Goal: Information Seeking & Learning: Check status

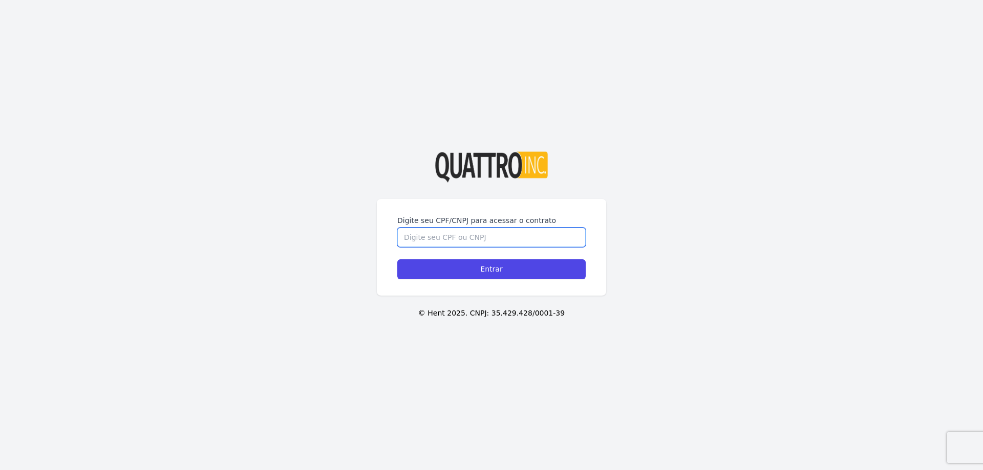
click at [433, 233] on input "Digite seu CPF/CNPJ para acessar o contrato" at bounding box center [491, 237] width 188 height 19
type input "51816620807"
click at [397, 260] on input "Entrar" at bounding box center [491, 270] width 188 height 20
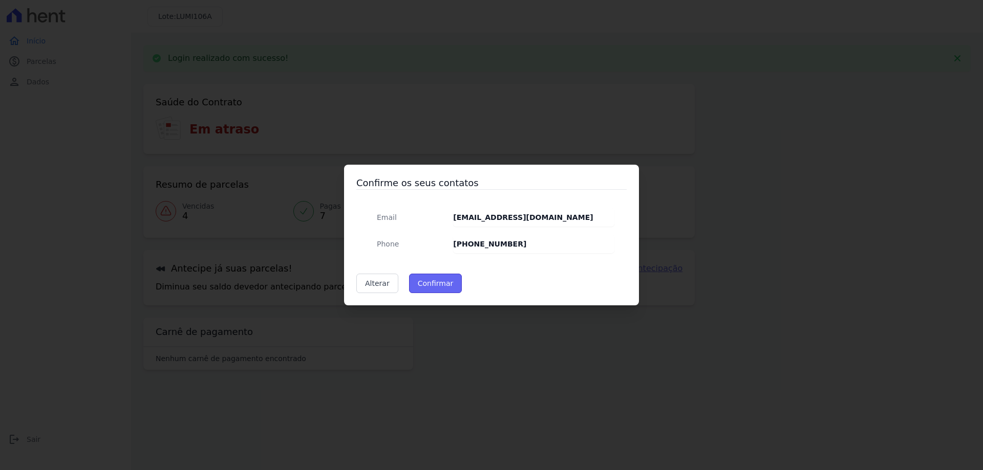
click at [440, 290] on button "Confirmar" at bounding box center [435, 283] width 53 height 19
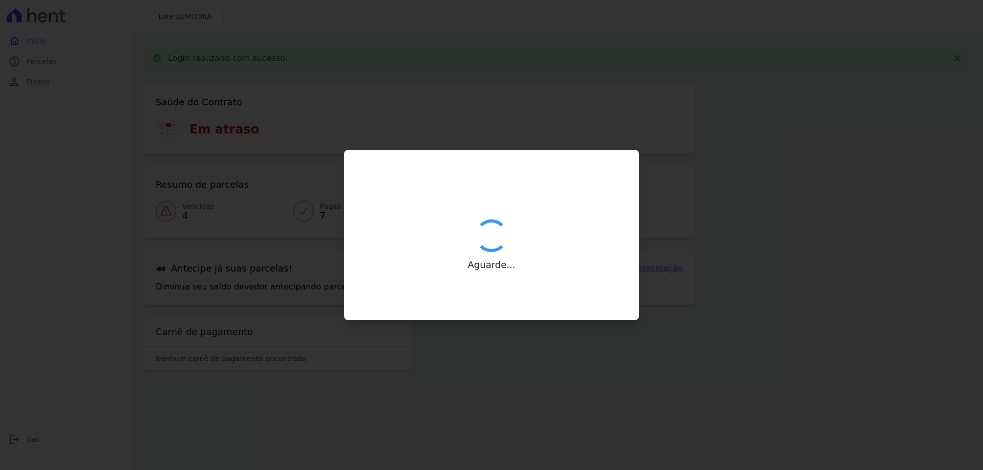
type input "Contatos confirmados com sucesso."
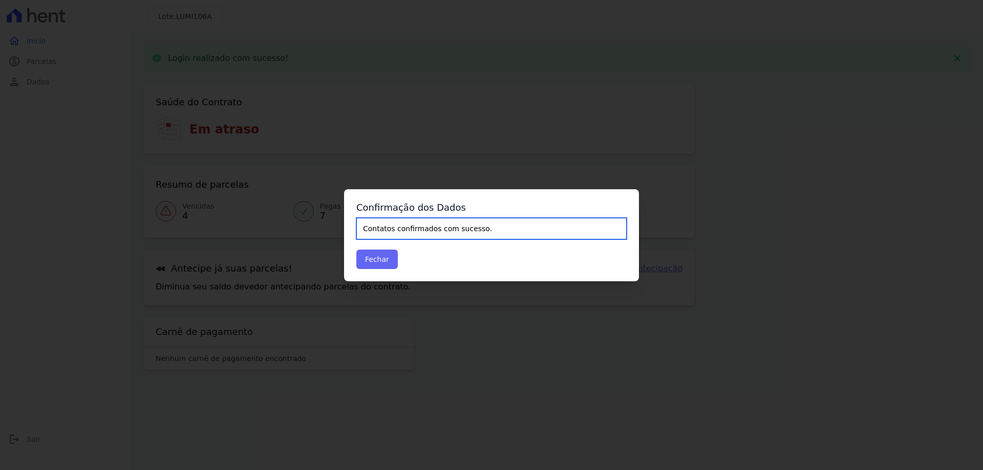
drag, startPoint x: 422, startPoint y: 231, endPoint x: 366, endPoint y: 256, distance: 61.6
click at [419, 234] on input "Contatos confirmados com sucesso." at bounding box center [491, 229] width 270 height 22
click at [373, 256] on button "Fechar" at bounding box center [376, 259] width 41 height 19
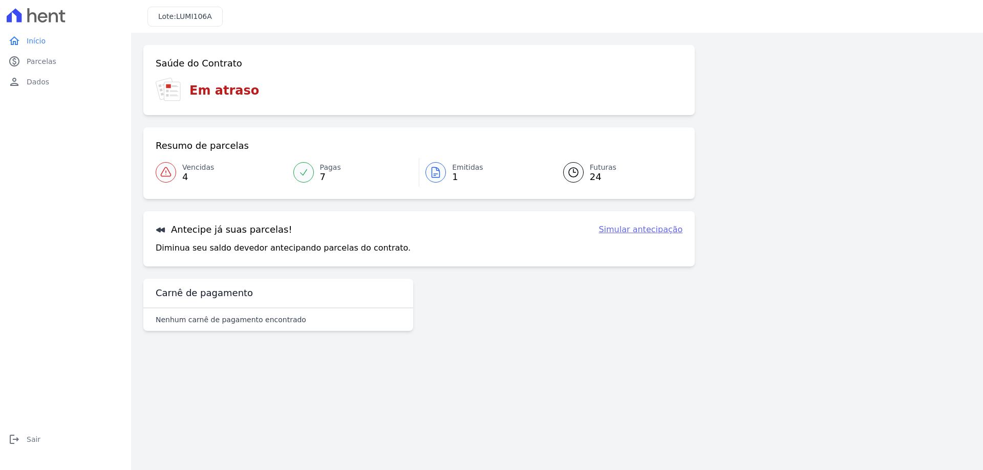
click at [511, 306] on div "Saúde do Contrato Em atraso Resumo de parcelas Vencidas 4 Pagas 7 Emitidas 1 Fu…" at bounding box center [418, 190] width 551 height 290
click at [163, 173] on icon at bounding box center [166, 172] width 12 height 12
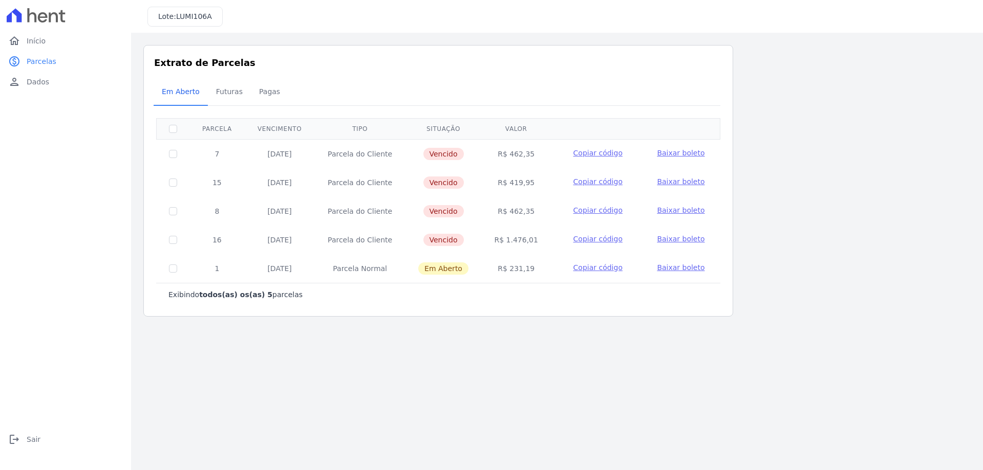
click at [226, 108] on div "0 selecionada(s) Exibindo todos(as) os(as) 5 parcelas Parcela Vencimento Tipo S…" at bounding box center [438, 207] width 564 height 205
click at [227, 99] on span "Futuras" at bounding box center [229, 91] width 39 height 20
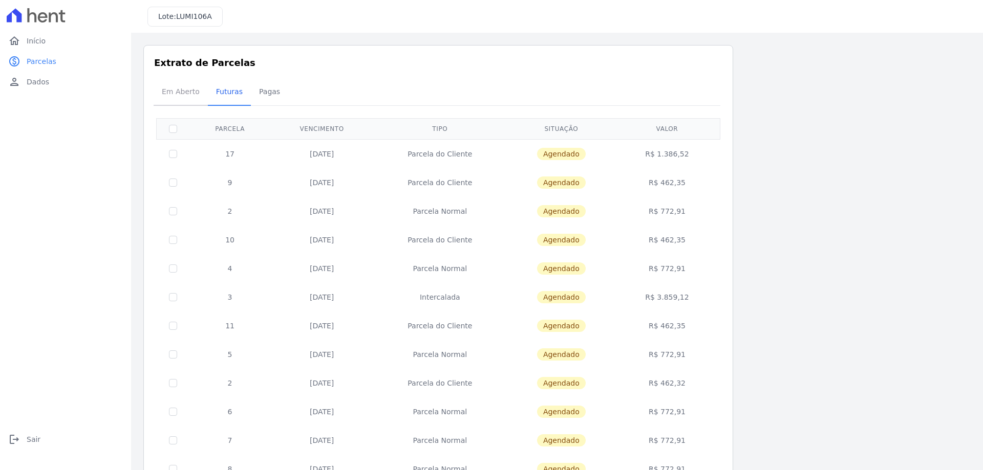
click at [178, 98] on span "Em Aberto" at bounding box center [181, 91] width 50 height 20
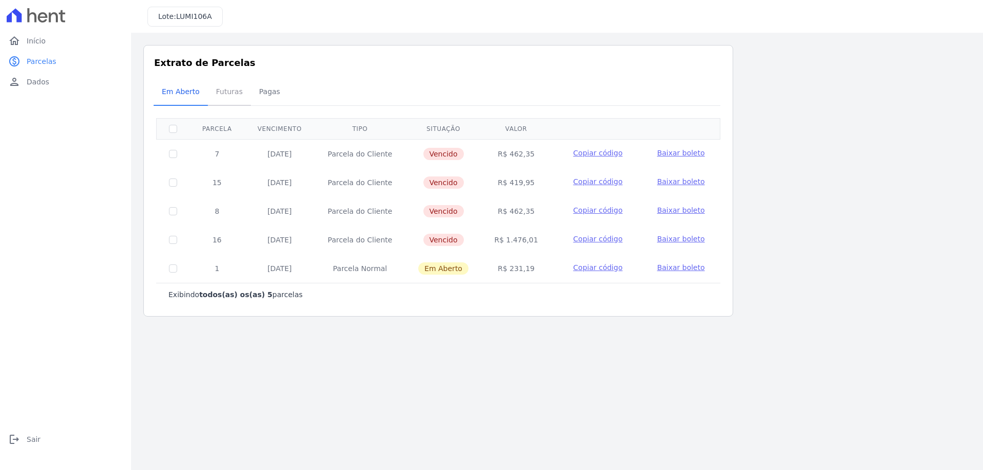
click at [216, 85] on span "Futuras" at bounding box center [229, 91] width 39 height 20
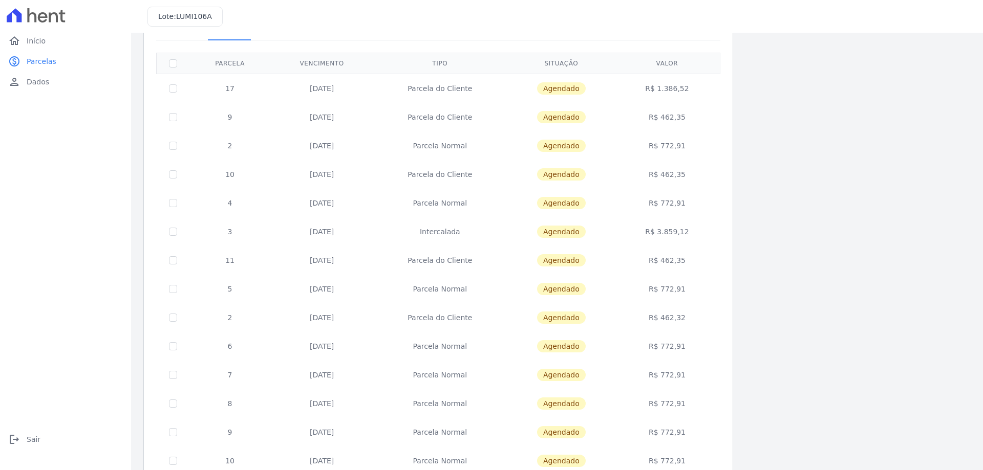
scroll to position [46, 0]
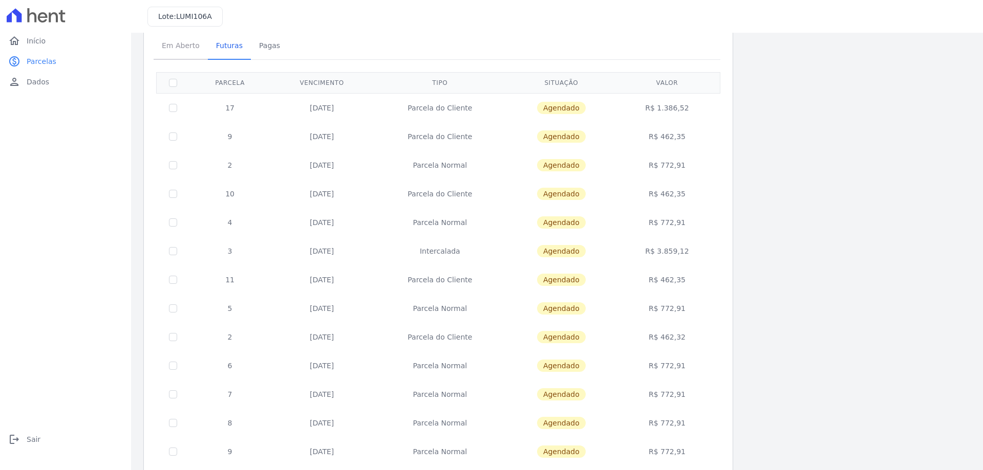
click at [179, 44] on span "Em Aberto" at bounding box center [181, 45] width 50 height 20
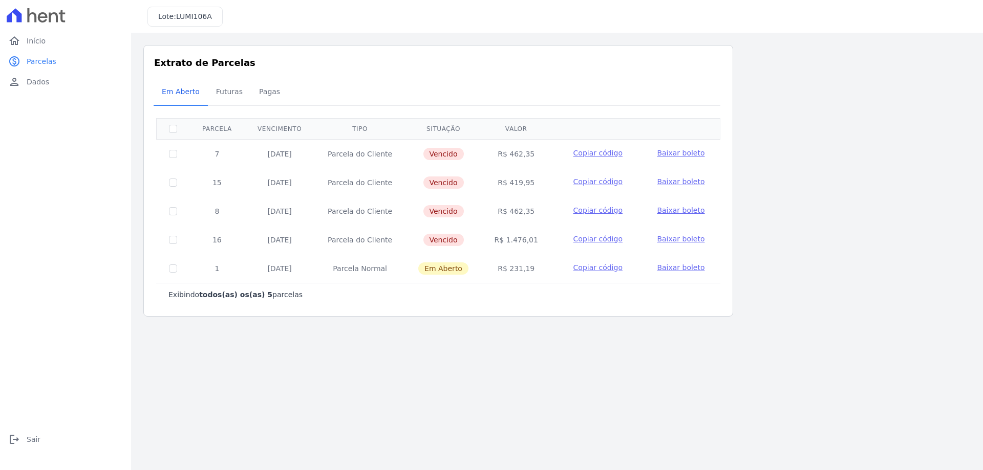
click at [535, 326] on div "Listagem de parcelas Baixar PDF Extrato de Parcelas Em Aberto Futuras Pagas 0 s…" at bounding box center [557, 181] width 852 height 296
click at [262, 97] on span "Pagas" at bounding box center [269, 91] width 33 height 20
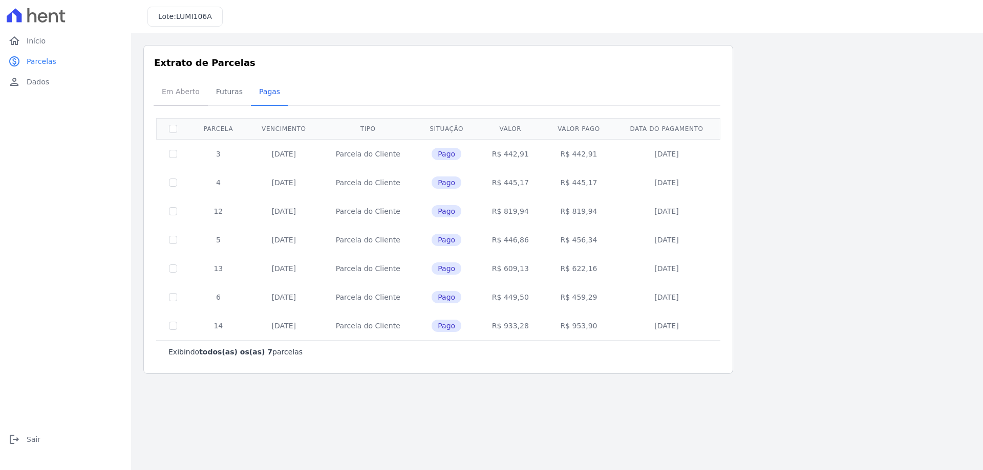
click at [181, 90] on span "Em Aberto" at bounding box center [181, 91] width 50 height 20
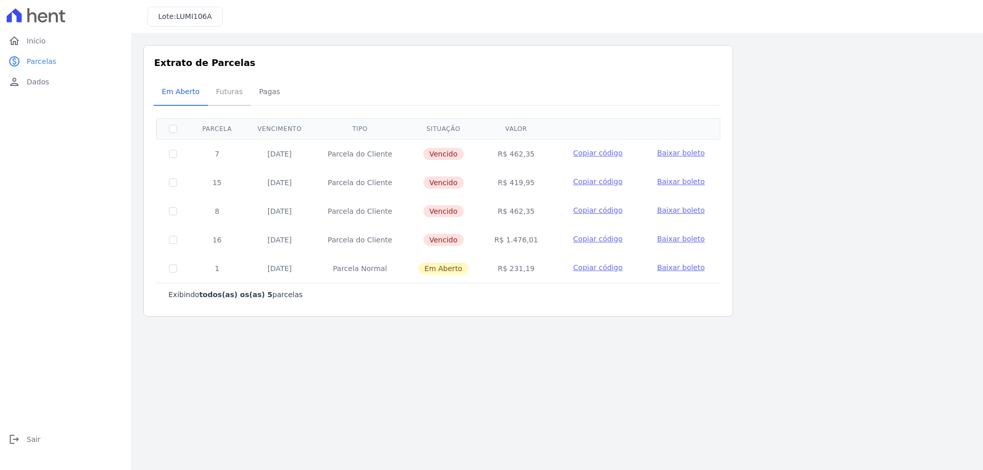
click at [228, 96] on span "Futuras" at bounding box center [229, 91] width 39 height 20
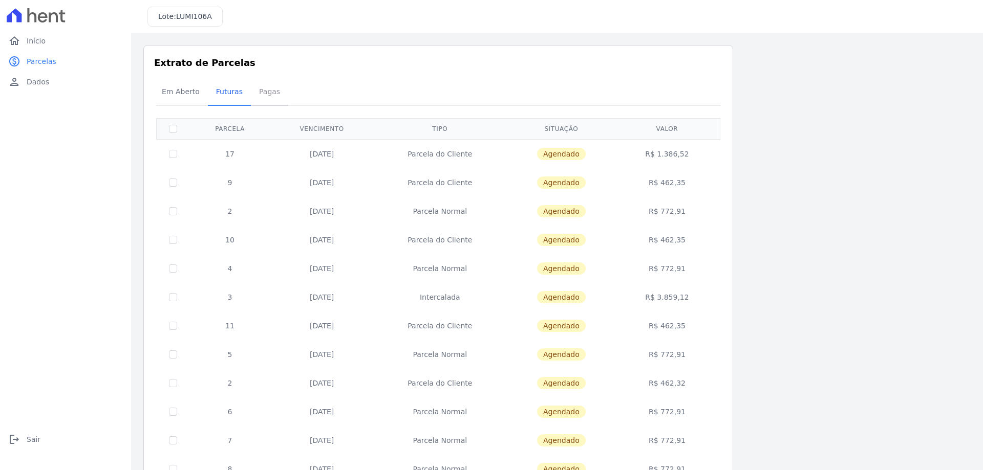
click at [254, 88] on span "Pagas" at bounding box center [269, 91] width 33 height 20
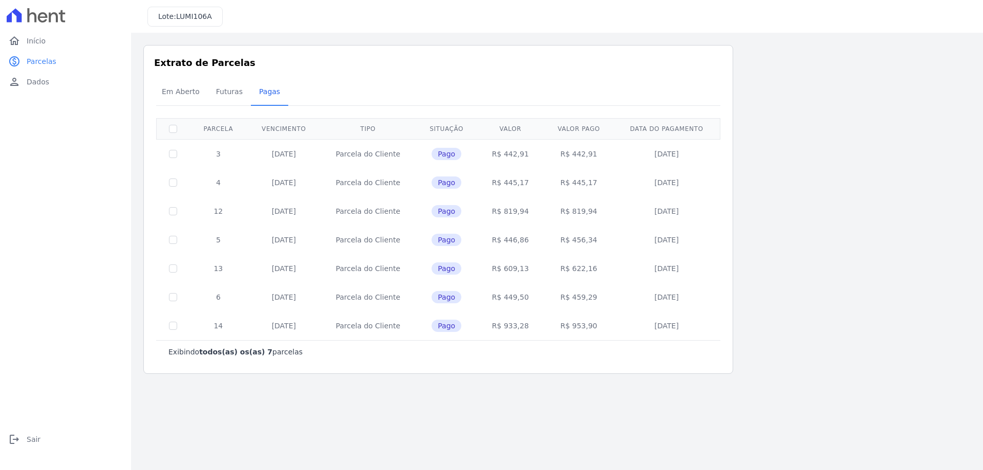
click at [307, 226] on td "30/06/2025" at bounding box center [283, 240] width 73 height 29
click at [290, 325] on td "30/07/2025" at bounding box center [283, 326] width 73 height 29
drag, startPoint x: 559, startPoint y: 267, endPoint x: 605, endPoint y: 269, distance: 46.1
click at [605, 269] on td "R$ 622,16" at bounding box center [578, 268] width 71 height 29
drag, startPoint x: 560, startPoint y: 328, endPoint x: 599, endPoint y: 326, distance: 39.5
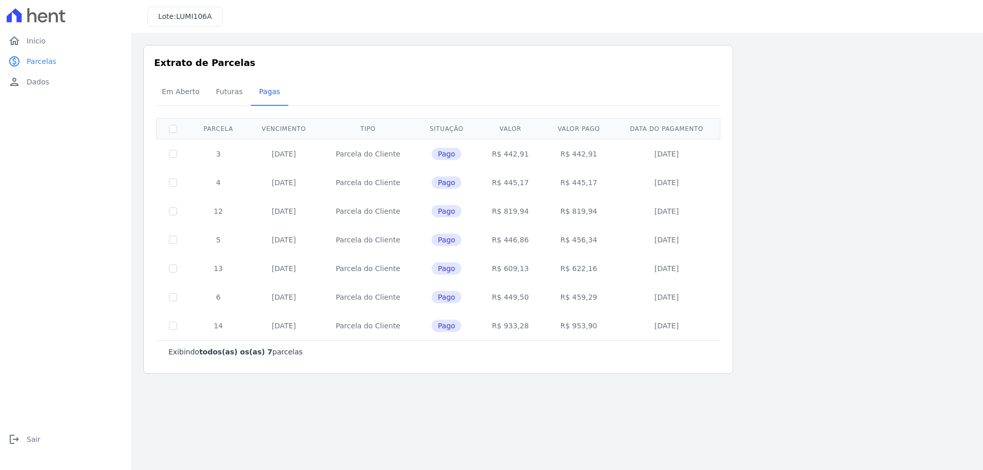
click at [597, 325] on td "R$ 953,90" at bounding box center [578, 326] width 71 height 29
click at [220, 96] on span "Futuras" at bounding box center [229, 91] width 39 height 20
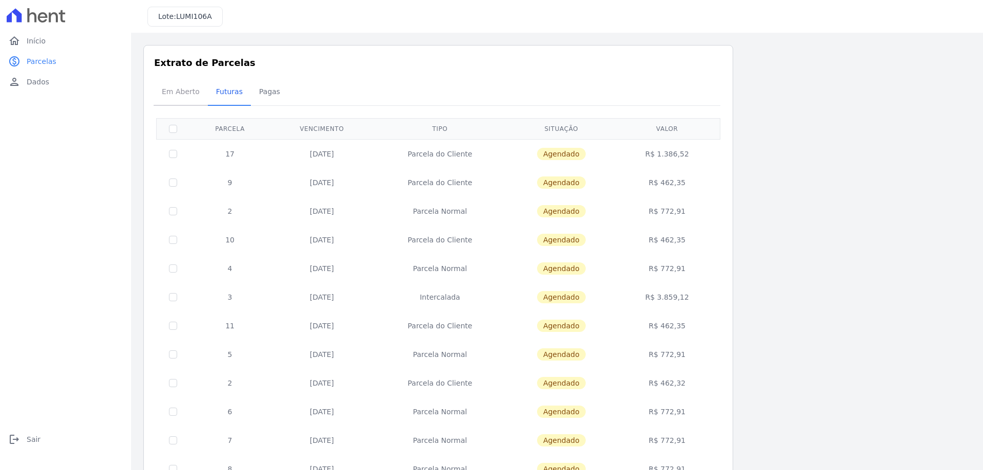
click at [194, 92] on span "Em Aberto" at bounding box center [181, 91] width 50 height 20
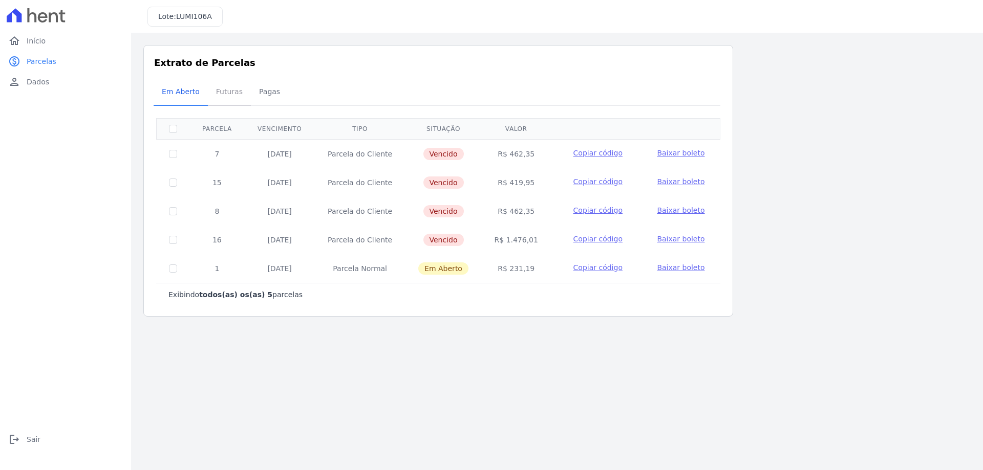
click at [229, 101] on span "Futuras" at bounding box center [229, 91] width 39 height 20
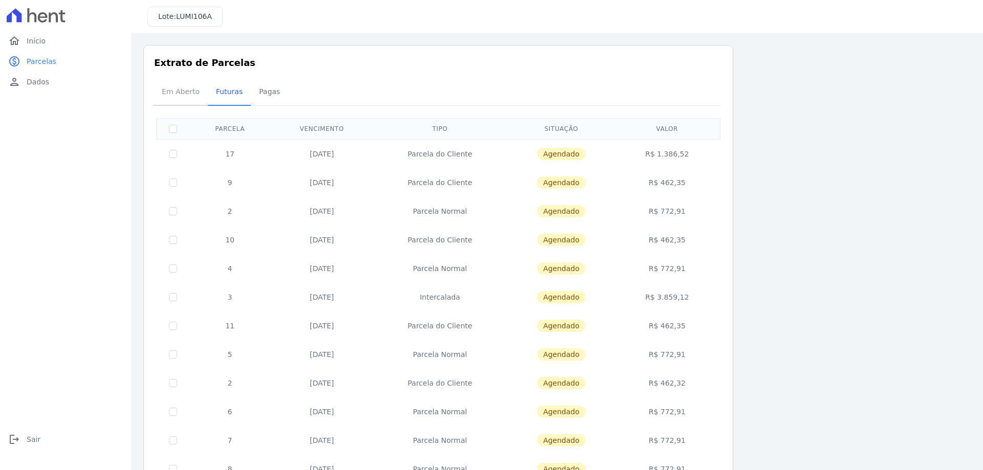
click at [182, 91] on span "Em Aberto" at bounding box center [181, 91] width 50 height 20
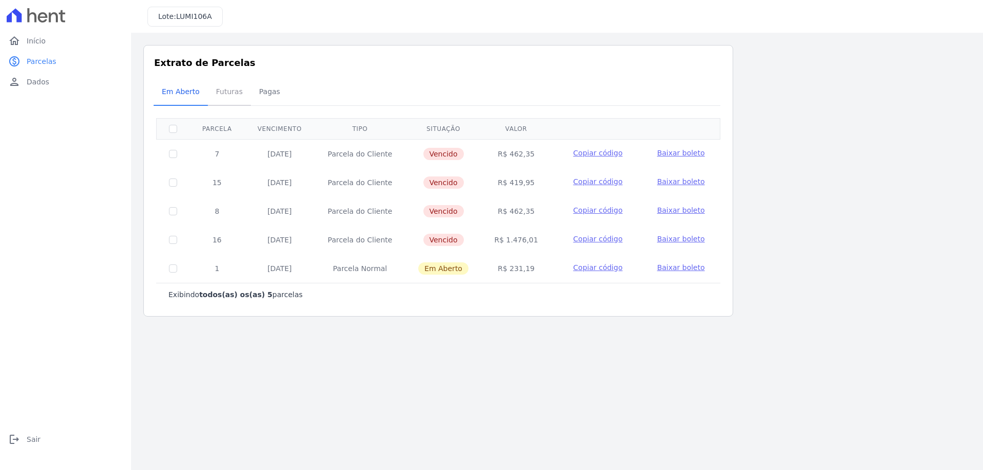
click at [220, 95] on span "Futuras" at bounding box center [229, 91] width 39 height 20
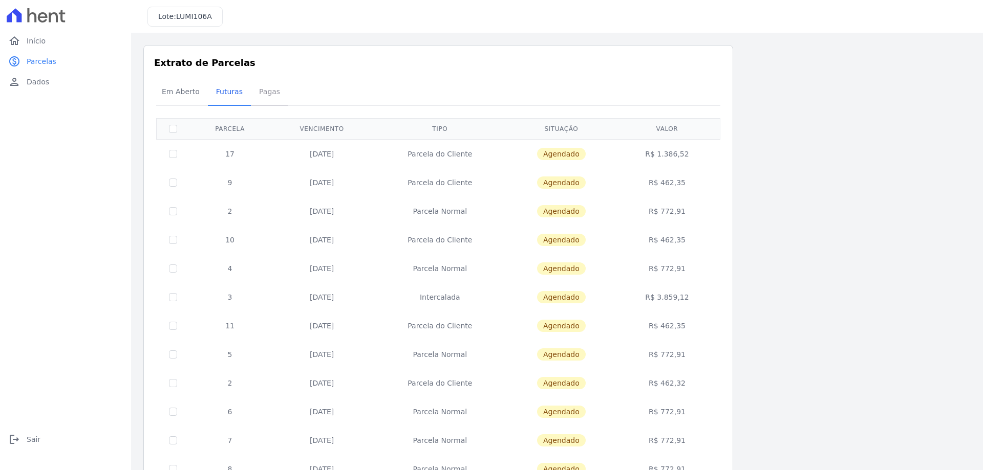
click at [260, 95] on span "Pagas" at bounding box center [269, 91] width 33 height 20
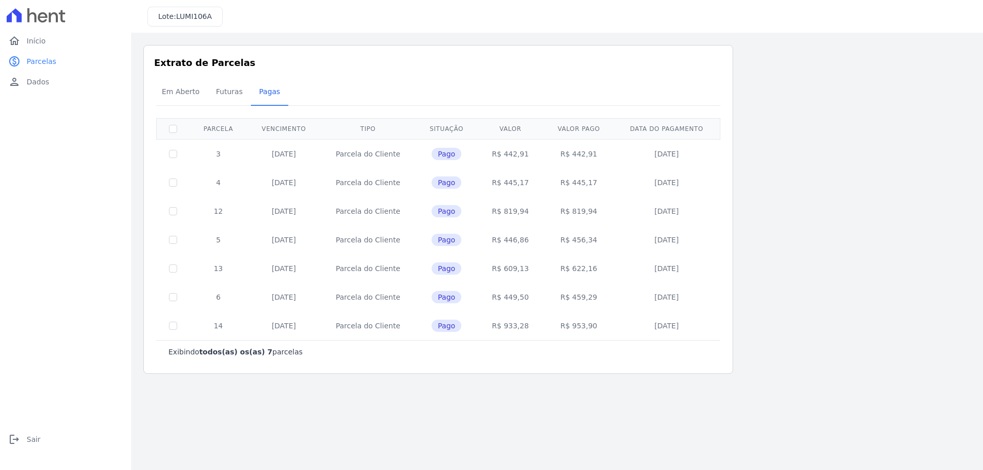
click at [549, 162] on td "R$ 442,91" at bounding box center [578, 153] width 71 height 29
drag, startPoint x: 492, startPoint y: 149, endPoint x: 642, endPoint y: 152, distance: 150.0
click at [642, 152] on tr "3 30/04/2025 Parcela do Cliente Pago R$ 442,91 R$ 442,91 22/04/2025" at bounding box center [439, 153] width 564 height 29
click at [496, 181] on td "R$ 445,17" at bounding box center [511, 182] width 66 height 29
drag, startPoint x: 500, startPoint y: 184, endPoint x: 513, endPoint y: 185, distance: 13.3
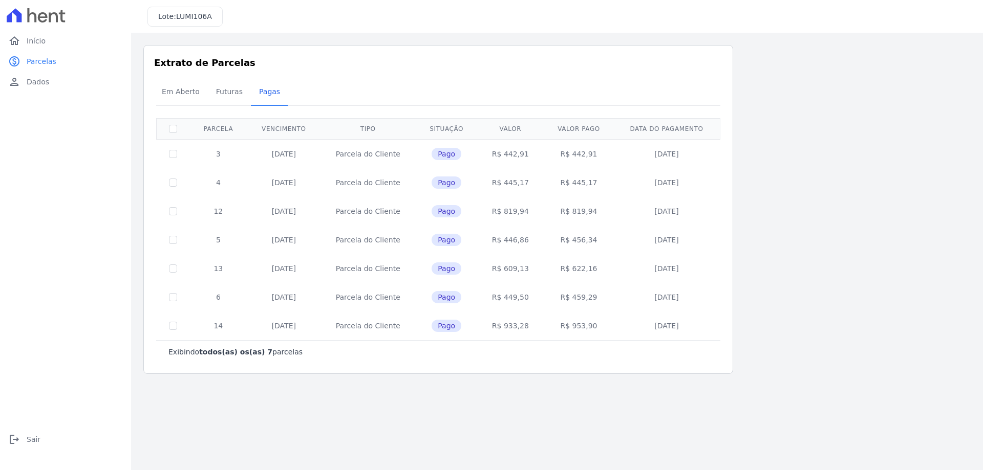
click at [513, 185] on td "R$ 445,17" at bounding box center [511, 182] width 66 height 29
click at [515, 180] on td "R$ 445,17" at bounding box center [511, 182] width 66 height 29
drag, startPoint x: 510, startPoint y: 182, endPoint x: 528, endPoint y: 185, distance: 18.7
click at [528, 185] on td "R$ 445,17" at bounding box center [511, 182] width 66 height 29
drag, startPoint x: 501, startPoint y: 213, endPoint x: 536, endPoint y: 217, distance: 36.0
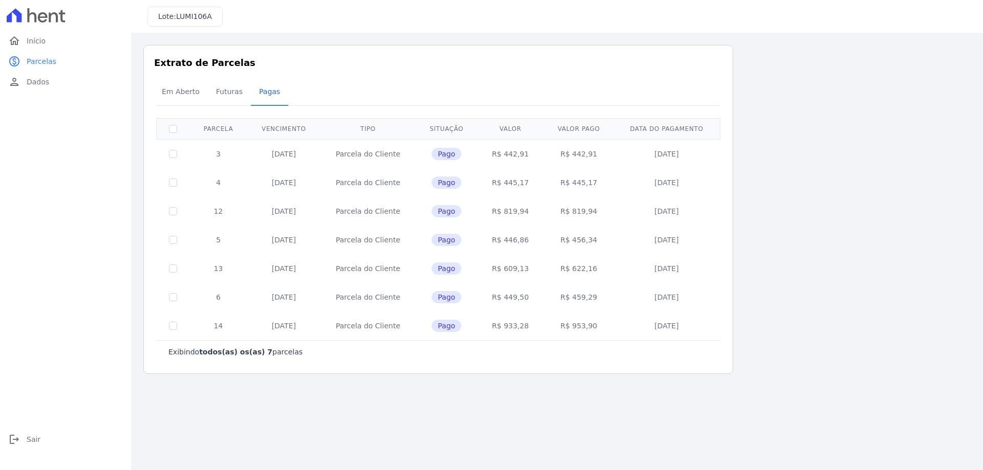
click at [536, 217] on td "R$ 819,94" at bounding box center [511, 211] width 66 height 29
click at [538, 217] on td "R$ 819,94" at bounding box center [511, 211] width 66 height 29
drag, startPoint x: 493, startPoint y: 239, endPoint x: 537, endPoint y: 235, distance: 44.2
click at [537, 235] on td "R$ 446,86" at bounding box center [511, 240] width 66 height 29
drag, startPoint x: 502, startPoint y: 267, endPoint x: 549, endPoint y: 256, distance: 48.3
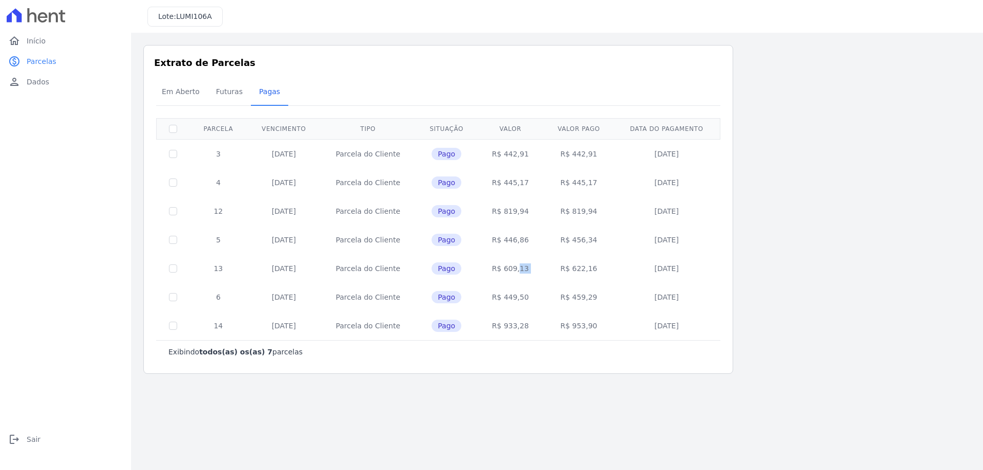
click at [545, 260] on tr "13 30/06/2025 Parcela do Cliente Pago R$ 609,13 R$ 622,16 07/07/2025" at bounding box center [439, 268] width 564 height 29
drag, startPoint x: 498, startPoint y: 296, endPoint x: 540, endPoint y: 300, distance: 41.6
click at [539, 300] on td "R$ 449,50" at bounding box center [511, 297] width 66 height 29
drag, startPoint x: 503, startPoint y: 325, endPoint x: 550, endPoint y: 345, distance: 51.2
click at [546, 339] on tr "14 30/07/2025 Parcela do Cliente Pago R$ 933,28 R$ 953,90 06/08/2025" at bounding box center [439, 326] width 564 height 29
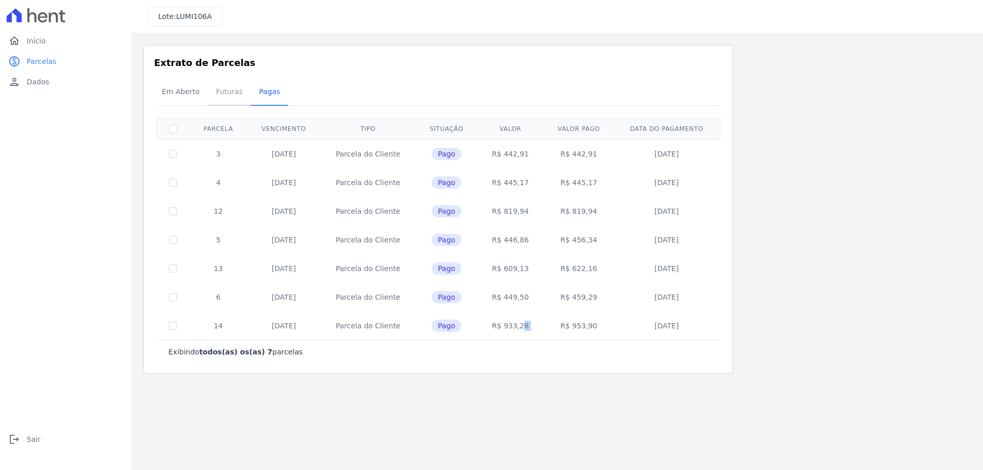
click at [216, 94] on span "Futuras" at bounding box center [229, 91] width 39 height 20
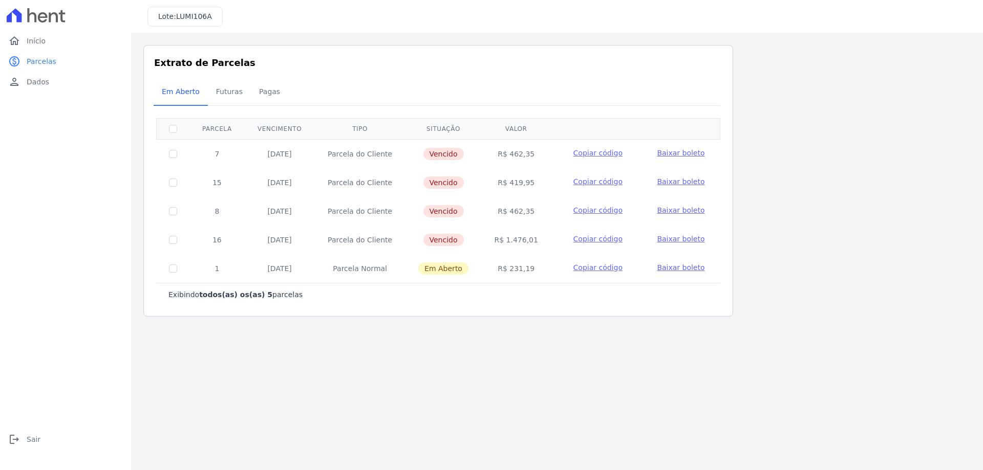
drag, startPoint x: 508, startPoint y: 147, endPoint x: 533, endPoint y: 155, distance: 26.2
click at [532, 155] on td "R$ 462,35" at bounding box center [516, 153] width 70 height 29
drag, startPoint x: 509, startPoint y: 185, endPoint x: 556, endPoint y: 182, distance: 47.7
click at [556, 184] on tr "15 30/08/2025 Parcela do Cliente Vencido R$ 419,95 Copiar código Baixar boleto" at bounding box center [439, 182] width 564 height 29
click at [492, 166] on td "R$ 462,35" at bounding box center [516, 153] width 70 height 29
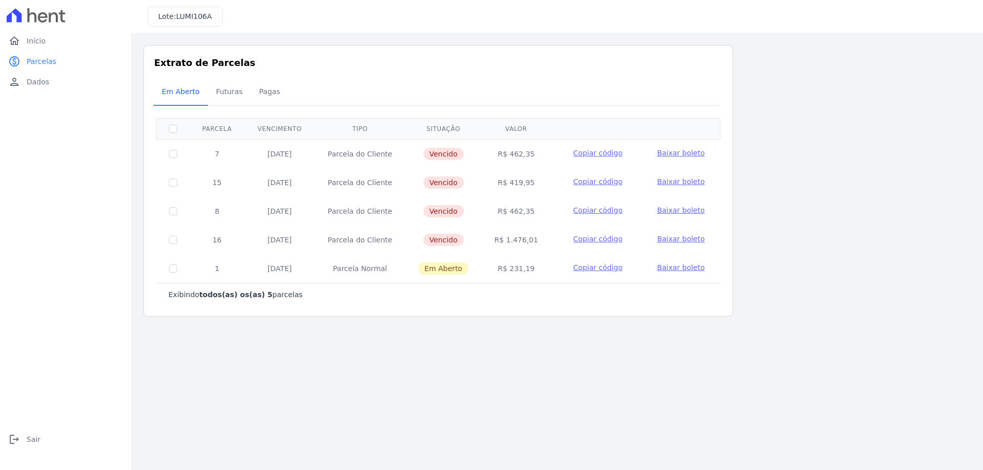
drag, startPoint x: 509, startPoint y: 154, endPoint x: 529, endPoint y: 184, distance: 36.2
click at [529, 184] on tbody "7 30/08/2025 Parcela do Cliente Vencido R$ 462,35 Copiar código Baixar boleto 1…" at bounding box center [439, 211] width 564 height 144
click at [529, 183] on td "R$ 419,95" at bounding box center [516, 182] width 70 height 29
drag, startPoint x: 508, startPoint y: 216, endPoint x: 531, endPoint y: 219, distance: 23.7
click at [544, 213] on td "R$ 462,35" at bounding box center [516, 211] width 70 height 29
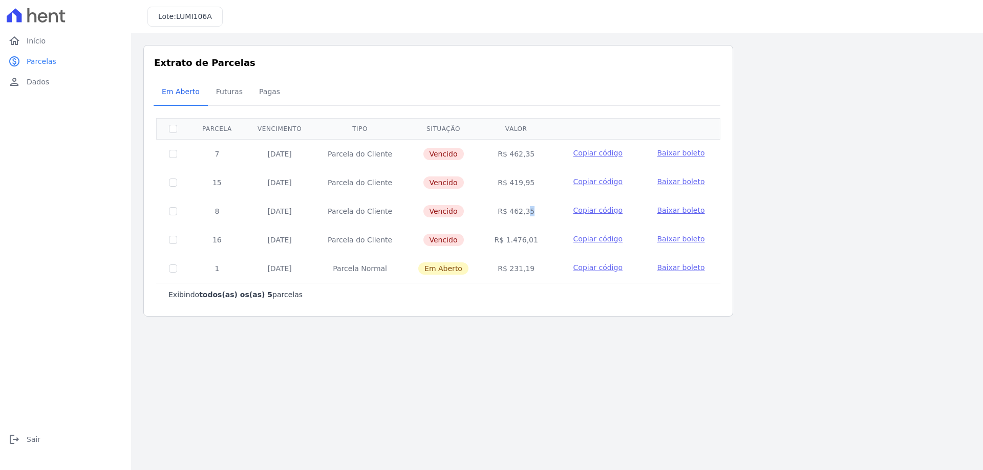
click at [530, 212] on td "R$ 462,35" at bounding box center [516, 211] width 70 height 29
drag, startPoint x: 504, startPoint y: 210, endPoint x: 534, endPoint y: 221, distance: 32.5
click at [534, 221] on td "R$ 462,35" at bounding box center [516, 211] width 70 height 29
click at [508, 253] on td "R$ 1.476,01" at bounding box center [516, 240] width 70 height 29
drag, startPoint x: 500, startPoint y: 242, endPoint x: 531, endPoint y: 241, distance: 31.2
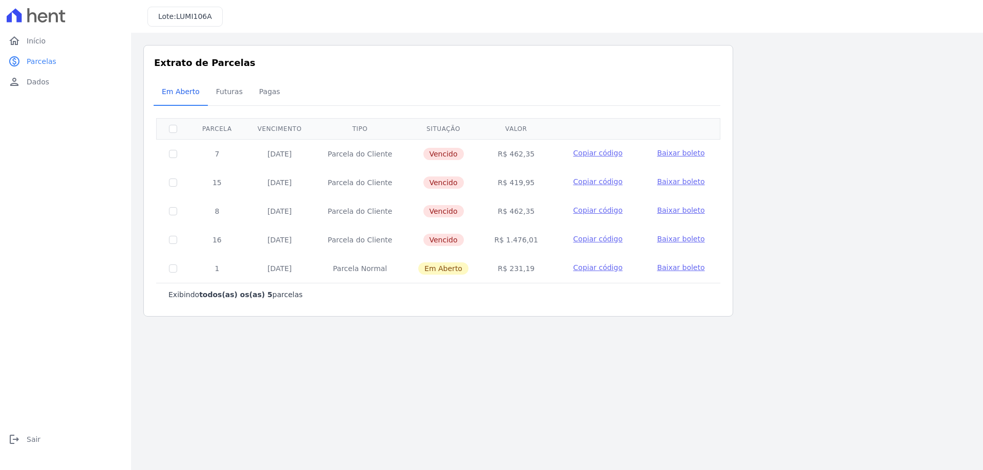
click at [531, 241] on td "R$ 1.476,01" at bounding box center [516, 240] width 70 height 29
click at [531, 249] on td "R$ 1.476,01" at bounding box center [516, 240] width 70 height 29
drag, startPoint x: 506, startPoint y: 212, endPoint x: 534, endPoint y: 210, distance: 27.7
click at [534, 210] on td "R$ 462,35" at bounding box center [516, 211] width 70 height 29
click at [228, 98] on span "Futuras" at bounding box center [229, 91] width 39 height 20
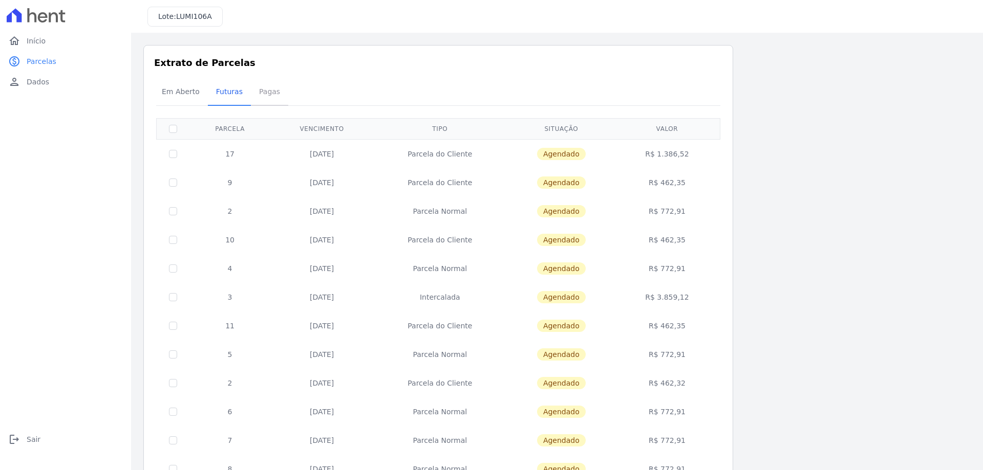
click at [255, 94] on span "Pagas" at bounding box center [269, 91] width 33 height 20
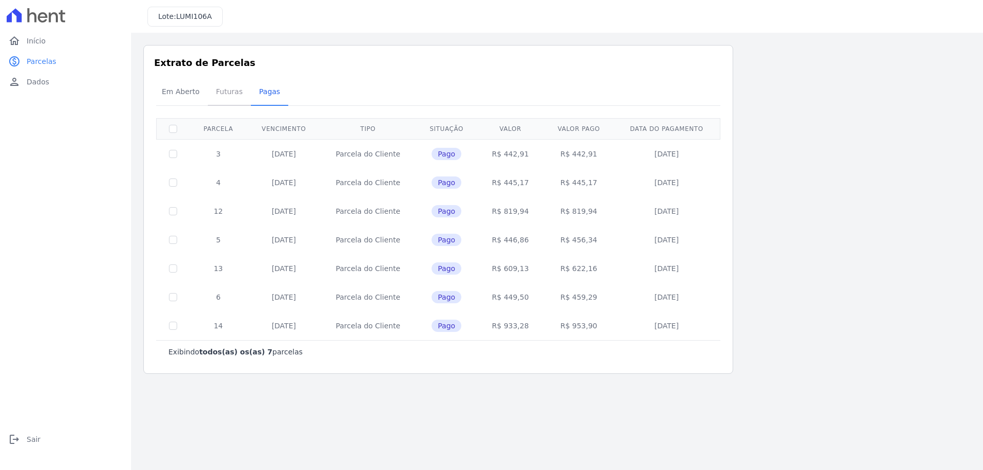
click at [222, 92] on span "Futuras" at bounding box center [229, 91] width 39 height 20
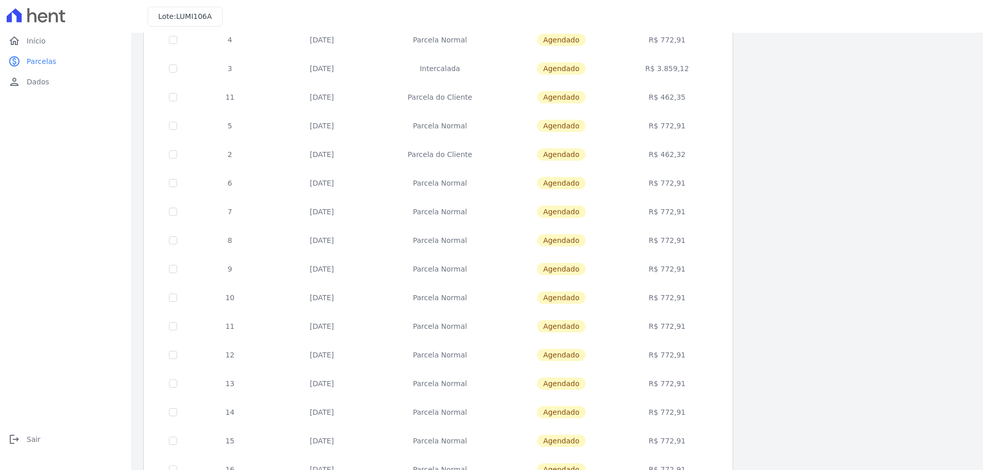
scroll to position [97, 0]
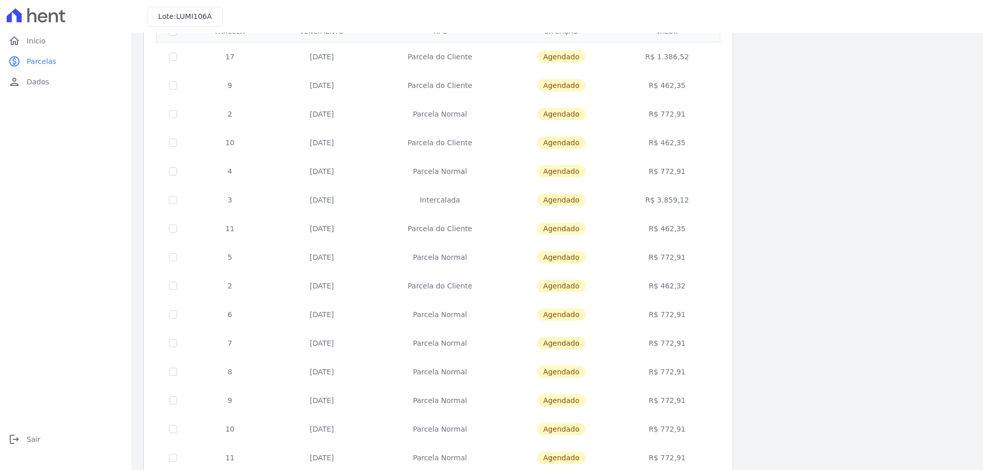
drag, startPoint x: 660, startPoint y: 287, endPoint x: 697, endPoint y: 283, distance: 37.1
click at [687, 287] on td "R$ 462,32" at bounding box center [667, 286] width 102 height 29
click at [698, 283] on td "R$ 462,32" at bounding box center [667, 286] width 102 height 29
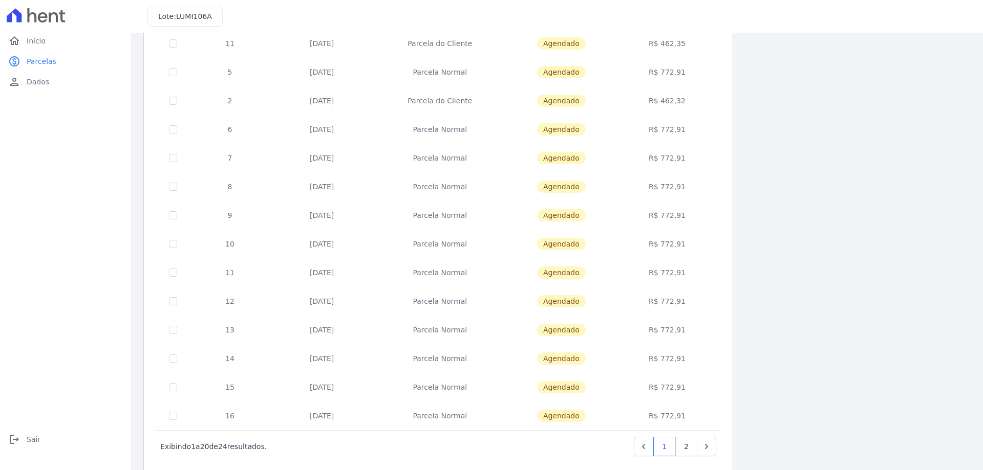
scroll to position [302, 0]
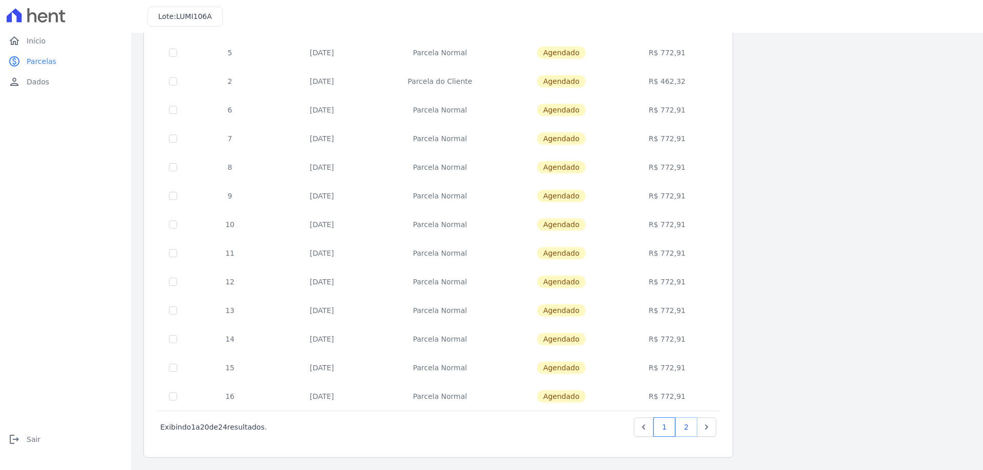
click at [685, 432] on link "2" at bounding box center [686, 427] width 22 height 19
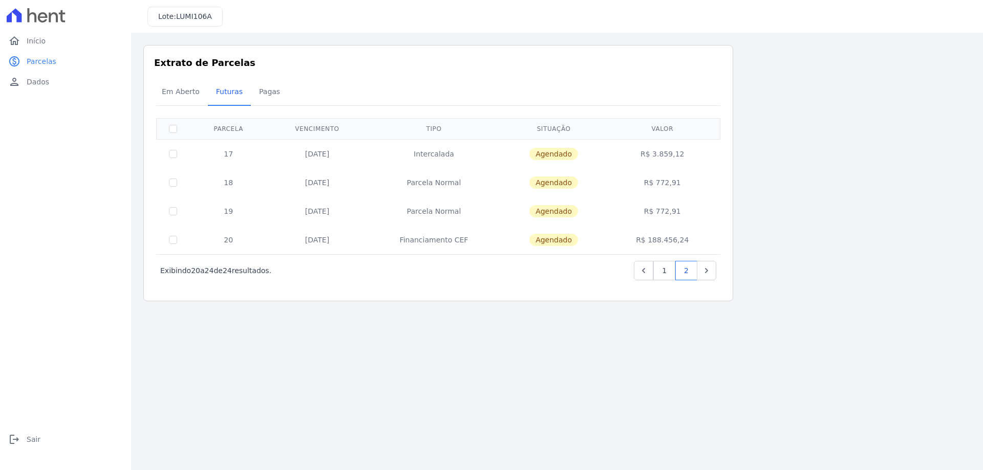
drag, startPoint x: 659, startPoint y: 242, endPoint x: 705, endPoint y: 238, distance: 46.3
click at [700, 239] on td "R$ 188.456,24" at bounding box center [663, 240] width 112 height 29
click at [704, 237] on td "R$ 188.456,24" at bounding box center [663, 240] width 112 height 29
drag, startPoint x: 625, startPoint y: 241, endPoint x: 719, endPoint y: 237, distance: 94.3
click at [719, 237] on table "Parcela Vencimento Tipo Situação Valor 17 20/12/2026 Intercalada Agendado R$ 3.…" at bounding box center [438, 186] width 564 height 136
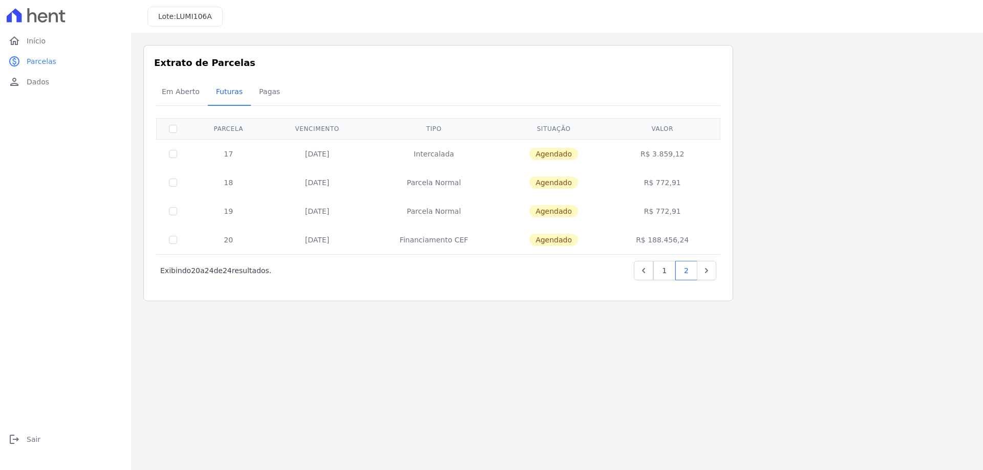
drag, startPoint x: 643, startPoint y: 163, endPoint x: 688, endPoint y: 166, distance: 44.7
click at [688, 166] on td "R$ 3.859,12" at bounding box center [663, 153] width 112 height 29
click at [187, 94] on span "Em Aberto" at bounding box center [181, 91] width 50 height 20
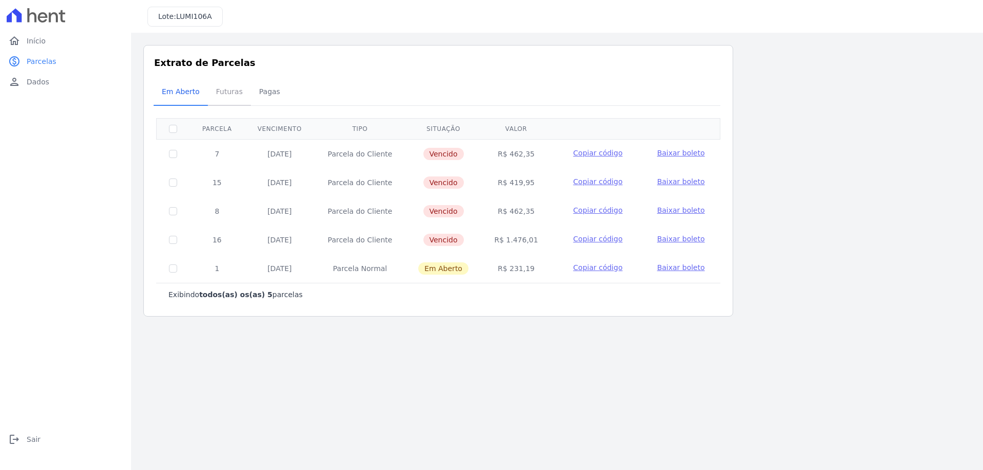
click at [242, 102] on span "Futuras" at bounding box center [229, 91] width 39 height 20
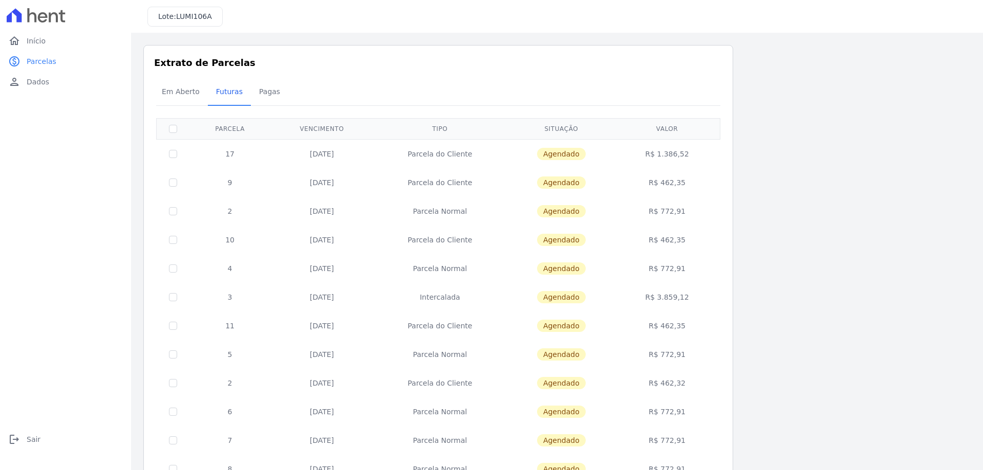
drag, startPoint x: 664, startPoint y: 152, endPoint x: 690, endPoint y: 154, distance: 25.7
click at [690, 154] on td "R$ 1.386,52" at bounding box center [667, 153] width 102 height 29
click at [184, 87] on span "Em Aberto" at bounding box center [181, 91] width 50 height 20
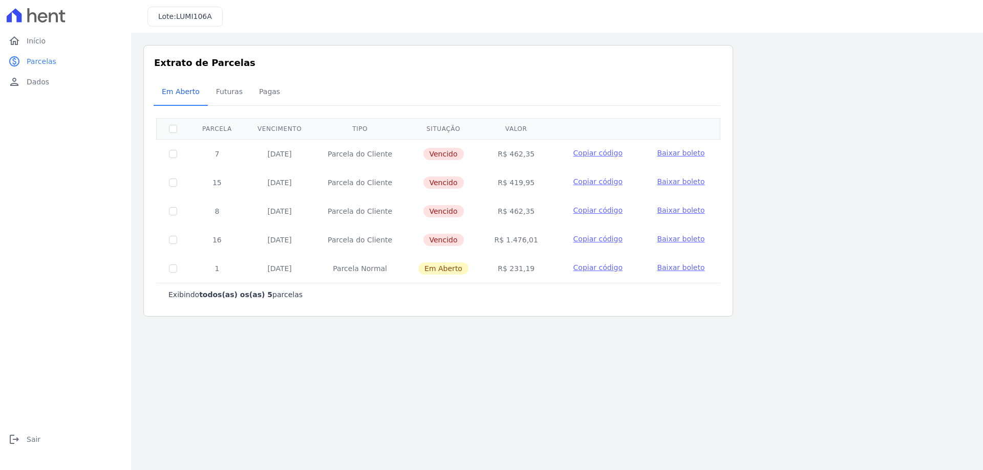
drag, startPoint x: 251, startPoint y: 300, endPoint x: 184, endPoint y: 83, distance: 227.3
click at [125, 297] on div "home Início home Início paid Parcelas paid Parcelas person Dados person Dados l…" at bounding box center [491, 235] width 983 height 470
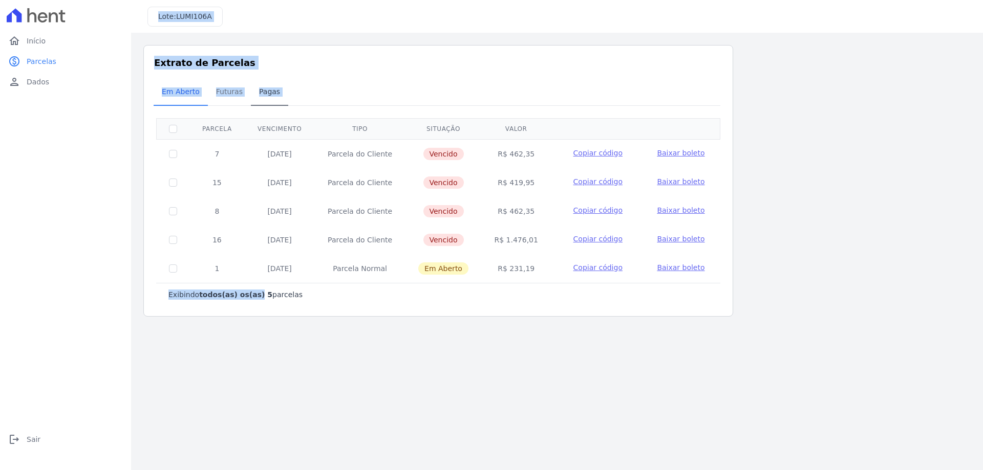
click at [273, 84] on span "Pagas" at bounding box center [269, 91] width 33 height 20
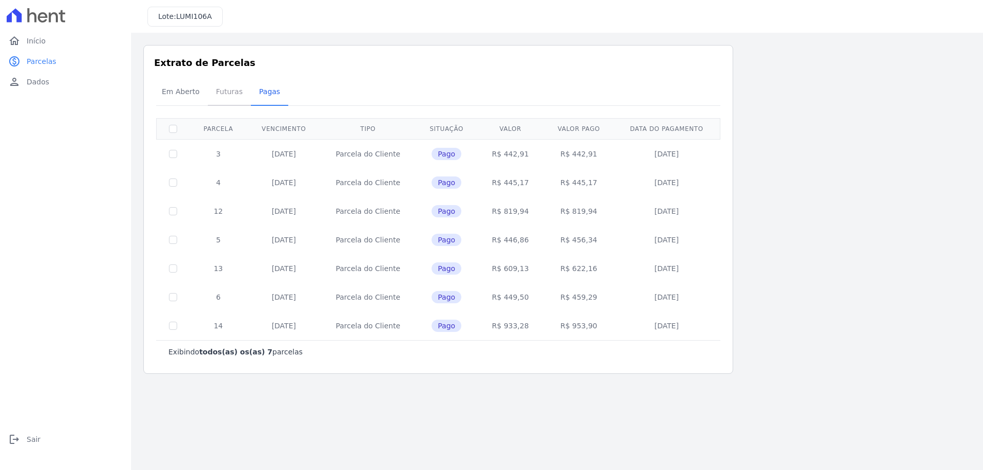
click at [212, 92] on span "Futuras" at bounding box center [229, 91] width 39 height 20
click at [179, 95] on span "Em Aberto" at bounding box center [181, 91] width 50 height 20
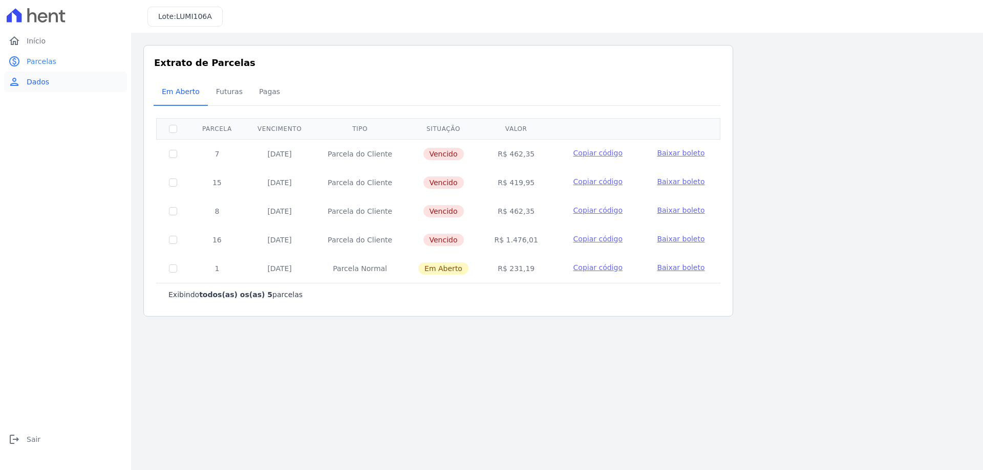
click at [39, 82] on span "Dados" at bounding box center [38, 82] width 23 height 10
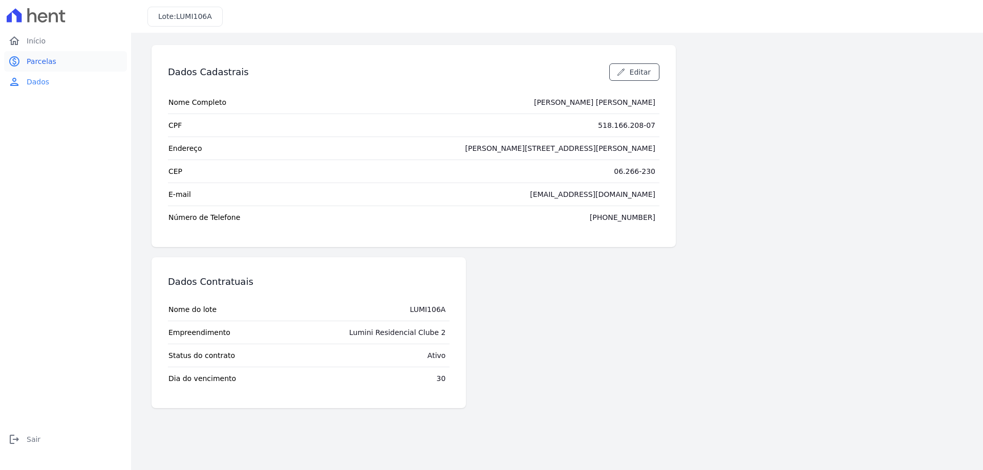
click at [30, 51] on link "paid Parcelas" at bounding box center [65, 61] width 123 height 20
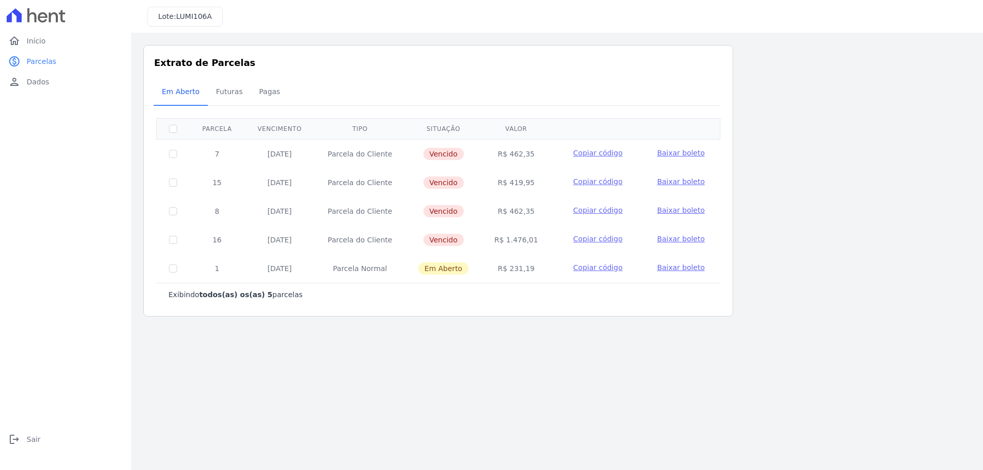
drag, startPoint x: 527, startPoint y: 185, endPoint x: 497, endPoint y: 179, distance: 30.8
click at [497, 179] on td "R$ 419,95" at bounding box center [516, 182] width 70 height 29
drag, startPoint x: 534, startPoint y: 181, endPoint x: 502, endPoint y: 181, distance: 31.7
click at [502, 181] on td "R$ 419,95" at bounding box center [516, 182] width 70 height 29
drag, startPoint x: 535, startPoint y: 150, endPoint x: 526, endPoint y: 290, distance: 140.1
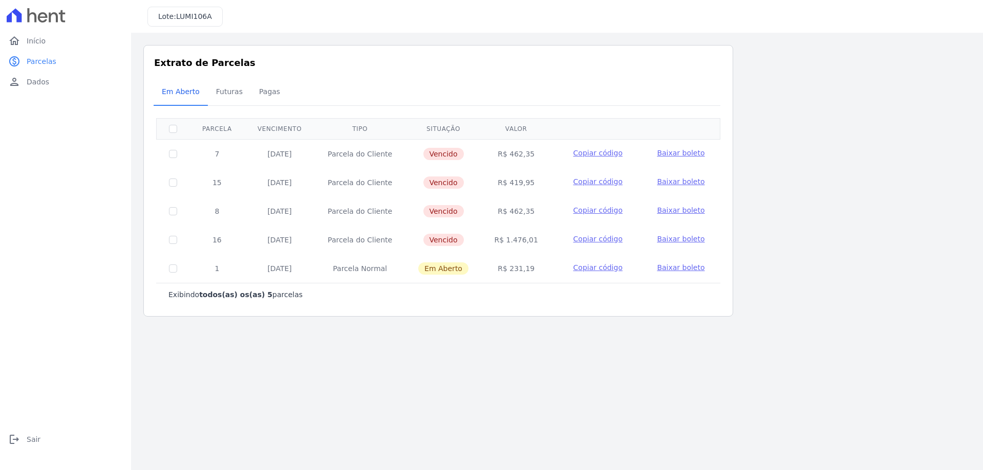
click at [523, 282] on tbody "7 30/08/2025 Parcela do Cliente Vencido R$ 462,35 Copiar código Baixar boleto 1…" at bounding box center [439, 211] width 564 height 144
click at [512, 348] on main "Listagem de parcelas Baixar PDF Extrato de Parcelas Em Aberto Futuras Pagas 0 s…" at bounding box center [557, 252] width 852 height 438
